Goal: Complete application form: Complete application form

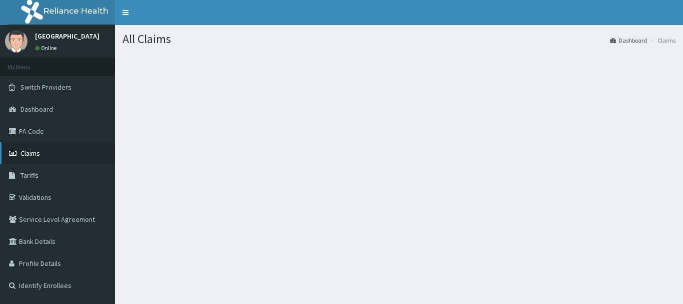
click at [32, 151] on span "Claims" at bounding box center [31, 153] width 20 height 9
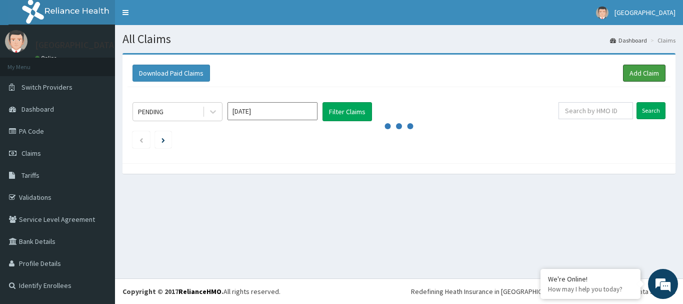
drag, startPoint x: 631, startPoint y: 75, endPoint x: 626, endPoint y: 91, distance: 16.3
click at [632, 76] on link "Add Claim" at bounding box center [644, 73] width 43 height 17
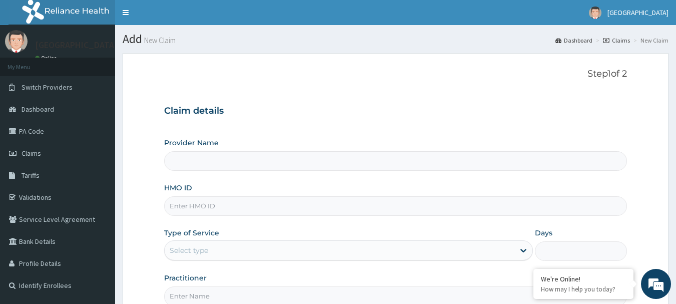
scroll to position [50, 0]
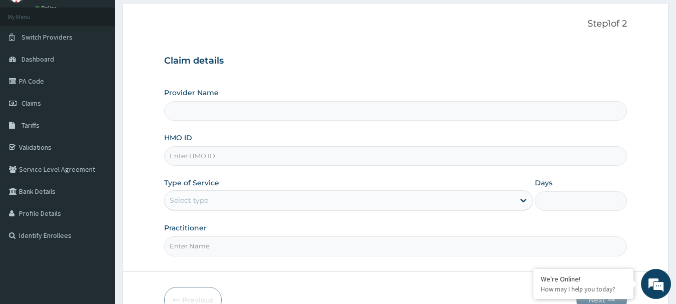
click at [279, 154] on input "HMO ID" at bounding box center [395, 156] width 463 height 20
type input "[GEOGRAPHIC_DATA]"
type input "ADI/10010/A"
click at [378, 201] on div "Select type" at bounding box center [340, 200] width 350 height 16
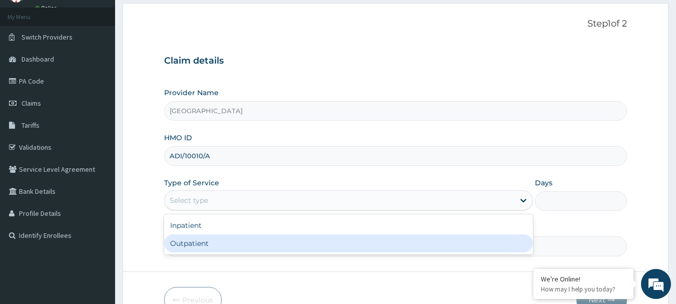
click at [314, 241] on div "Outpatient" at bounding box center [348, 243] width 369 height 18
type input "1"
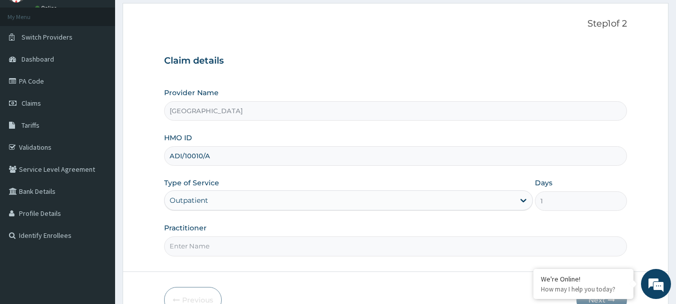
click at [454, 252] on input "Practitioner" at bounding box center [395, 246] width 463 height 20
type input "[PERSON_NAME] BA"
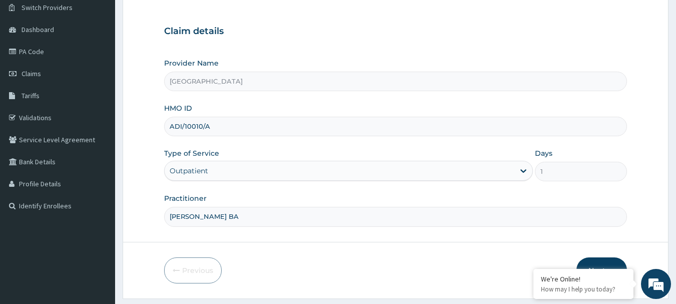
scroll to position [108, 0]
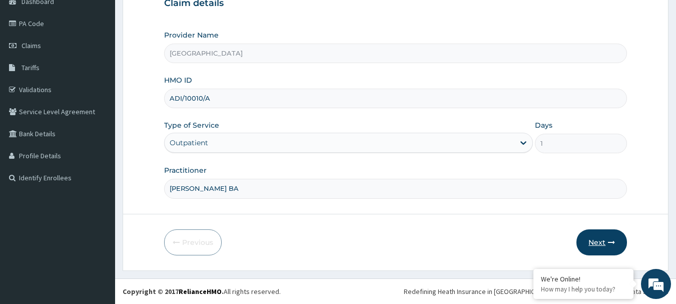
click at [606, 247] on button "Next" at bounding box center [601, 242] width 51 height 26
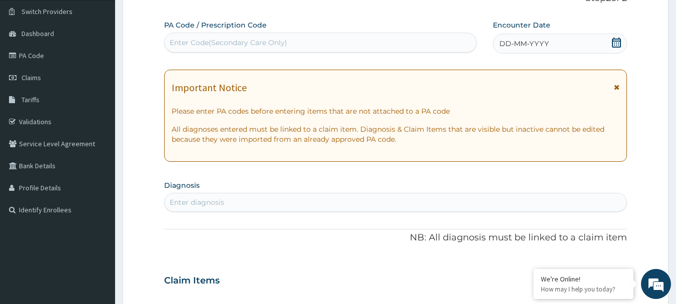
scroll to position [58, 0]
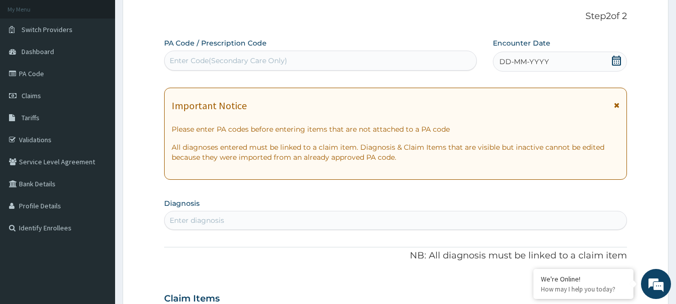
click at [619, 62] on icon at bounding box center [616, 61] width 10 height 10
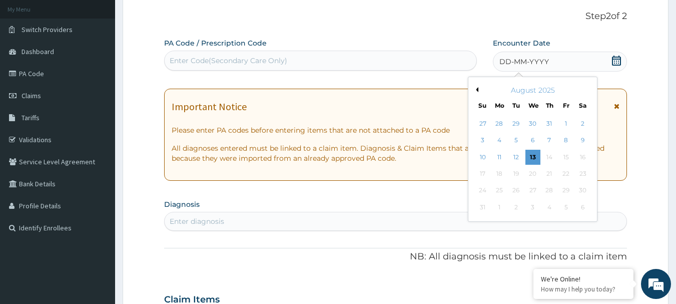
drag, startPoint x: 532, startPoint y: 159, endPoint x: 402, endPoint y: 99, distance: 143.7
click at [532, 159] on div "13" at bounding box center [532, 157] width 15 height 15
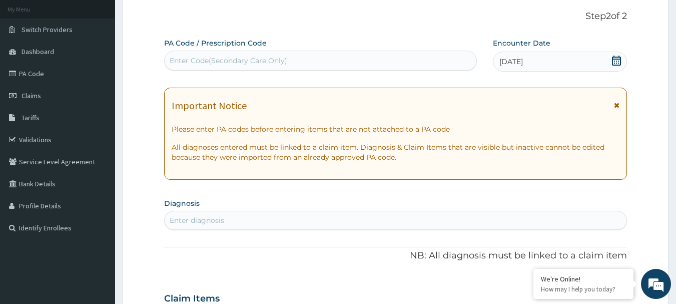
click at [343, 56] on div "Enter Code(Secondary Care Only)" at bounding box center [321, 61] width 312 height 16
type input "PA/D9B314"
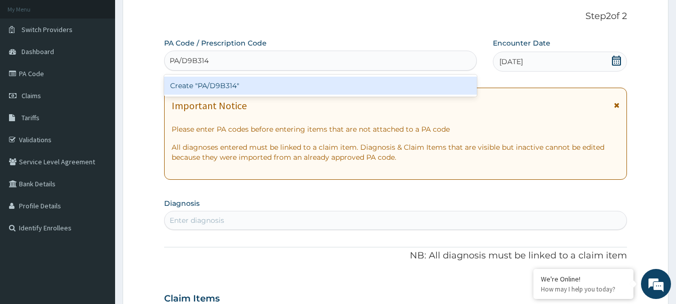
click at [327, 81] on div "Create "PA/D9B314"" at bounding box center [320, 86] width 313 height 18
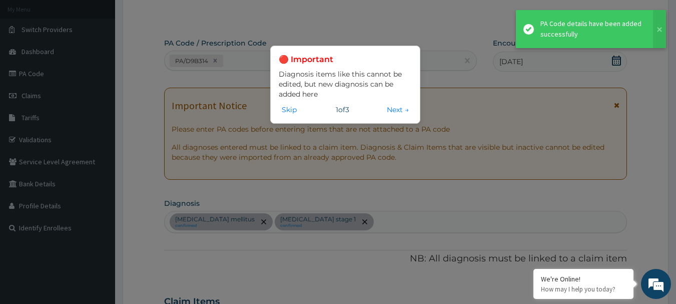
scroll to position [452, 0]
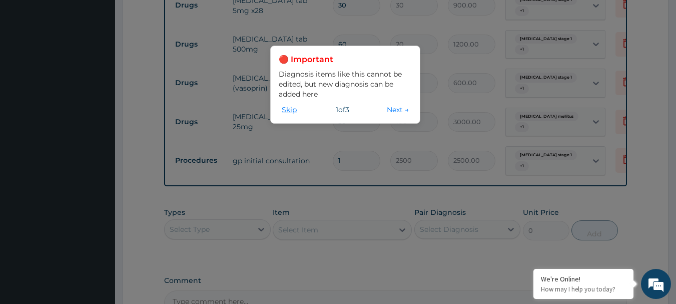
click at [296, 111] on button "Skip" at bounding box center [289, 109] width 21 height 11
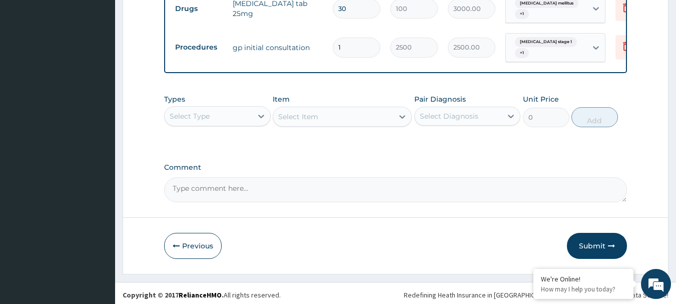
scroll to position [567, 0]
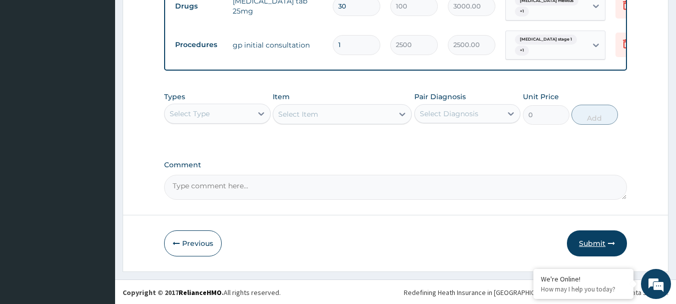
click at [596, 241] on button "Submit" at bounding box center [597, 243] width 60 height 26
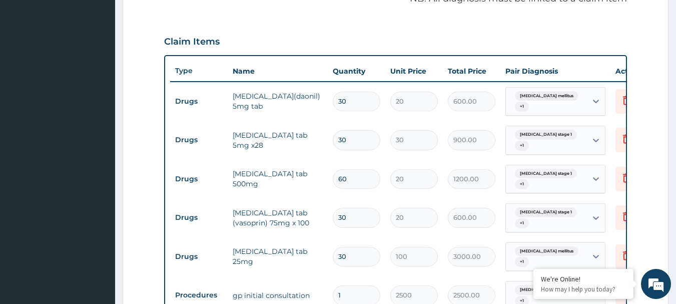
scroll to position [367, 0]
